Goal: Complete application form

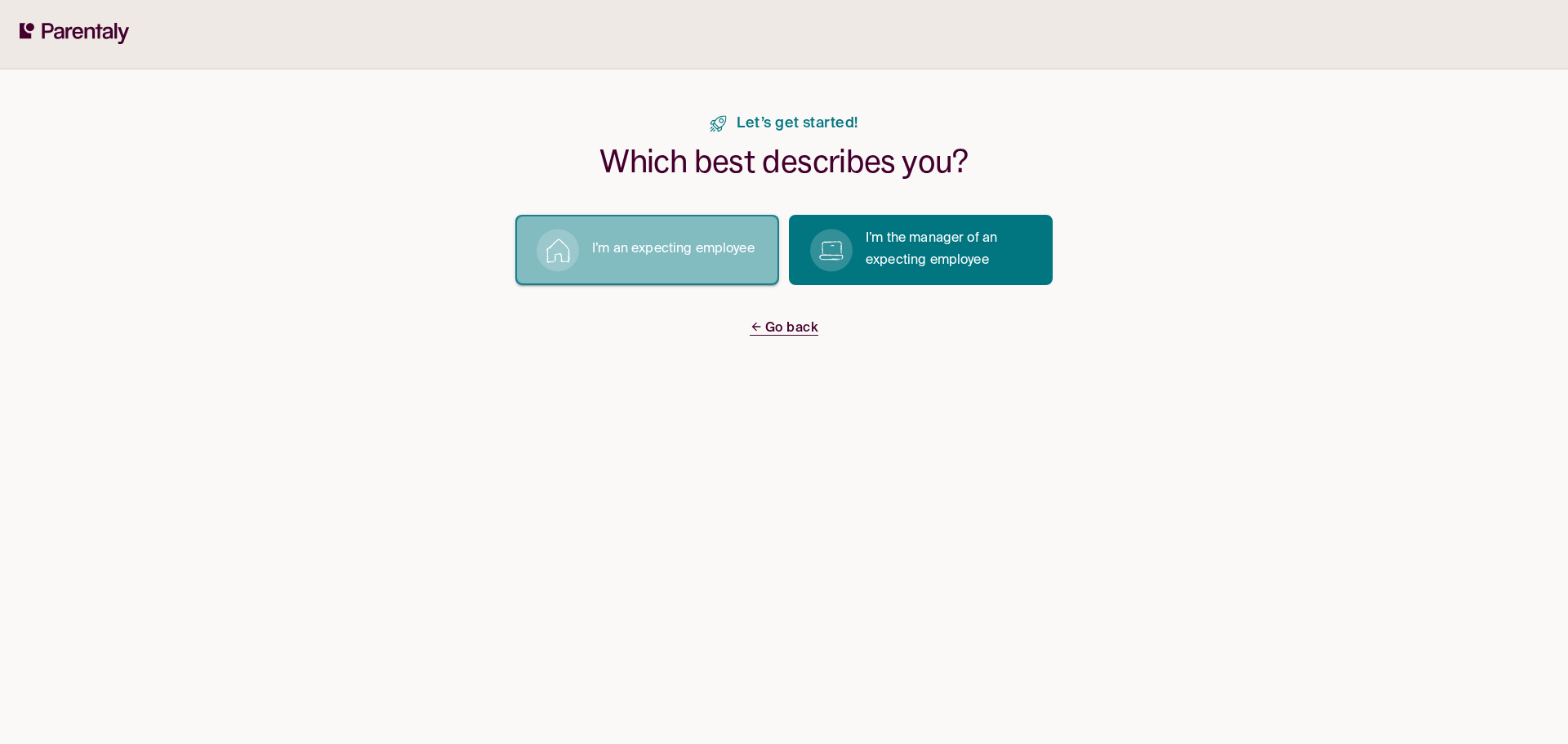
click at [681, 254] on p "I’m an expecting employee" at bounding box center [673, 250] width 162 height 22
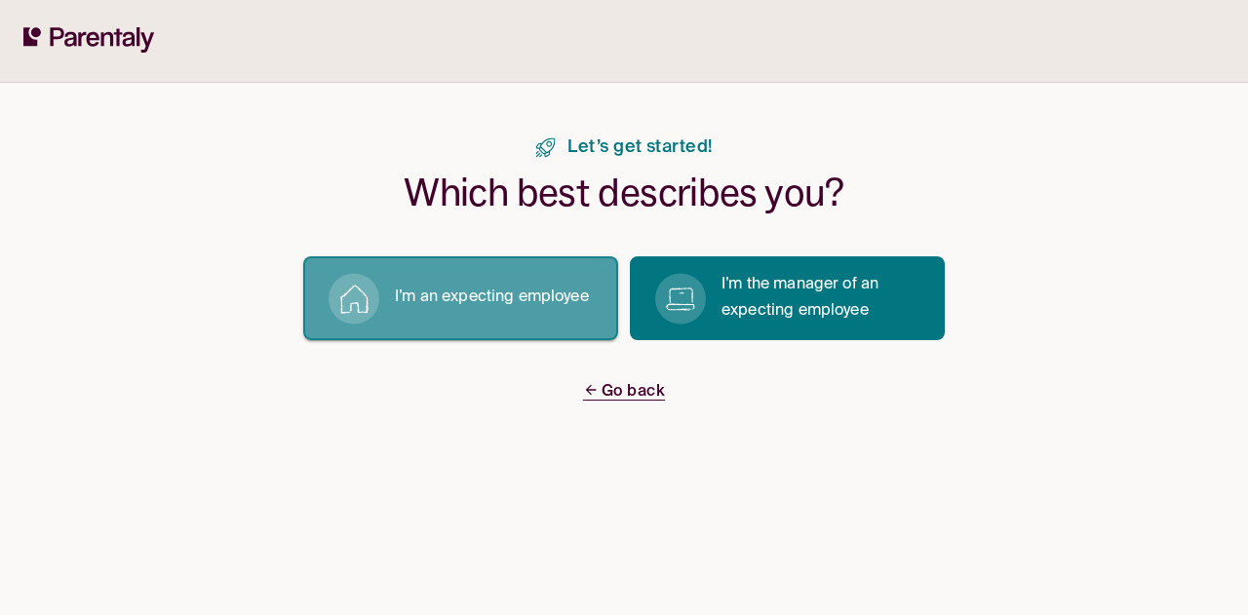
click at [415, 304] on p "I’m an expecting employee" at bounding box center [492, 298] width 194 height 26
